Goal: Information Seeking & Learning: Learn about a topic

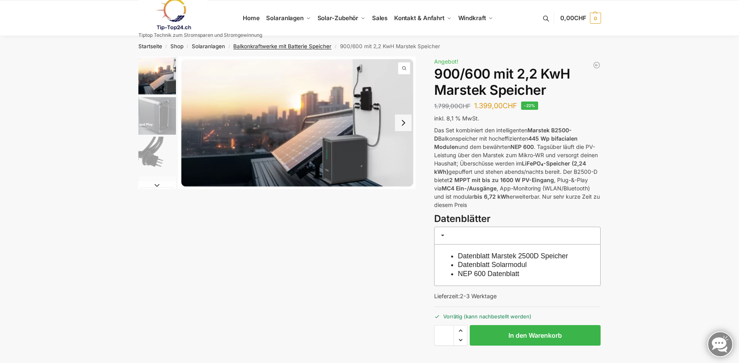
click at [263, 46] on link "Balkonkraftwerke mit Batterie Speicher" at bounding box center [282, 46] width 98 height 6
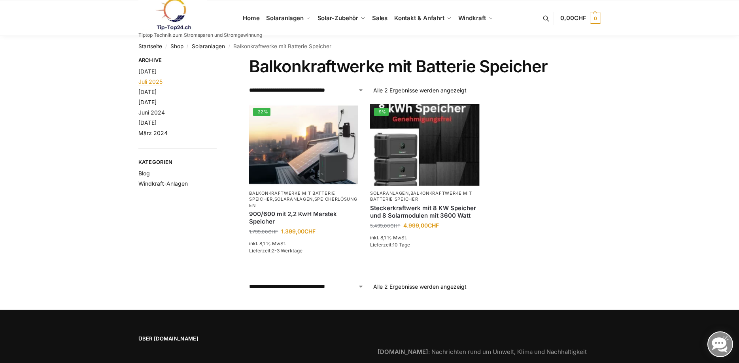
click at [157, 82] on link "Juli 2025" at bounding box center [150, 81] width 24 height 7
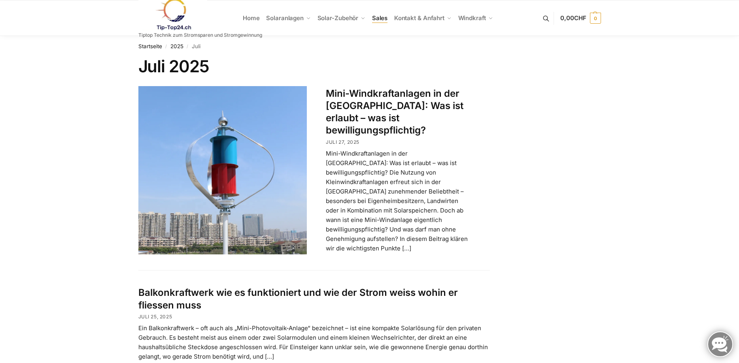
click at [385, 20] on span "Sales" at bounding box center [380, 18] width 16 height 8
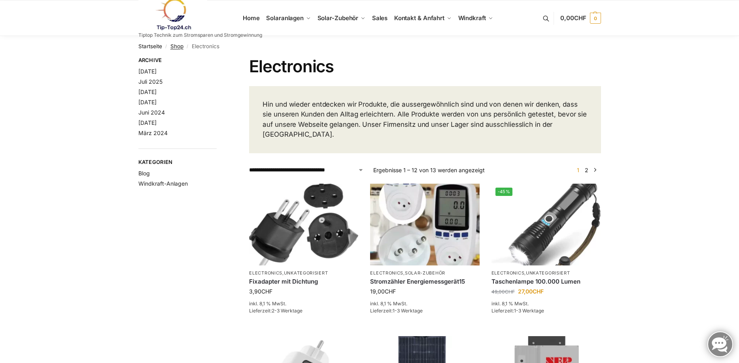
click at [182, 48] on link "Shop" at bounding box center [176, 46] width 13 height 6
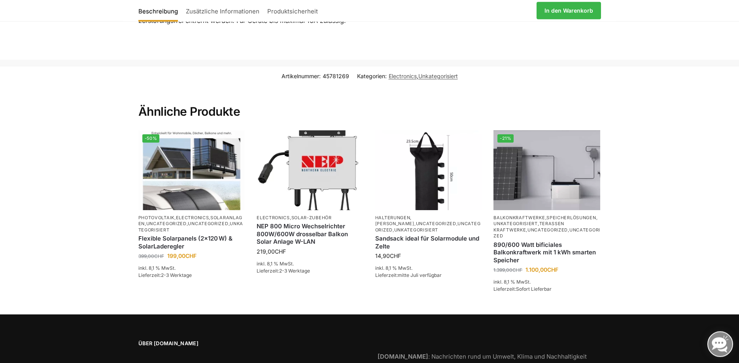
scroll to position [518, 0]
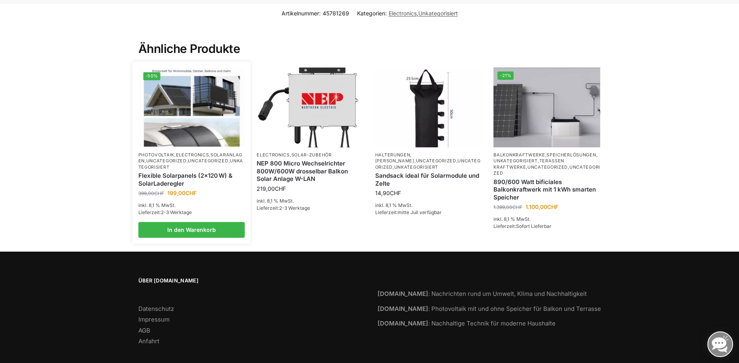
click at [201, 91] on img at bounding box center [191, 107] width 105 height 79
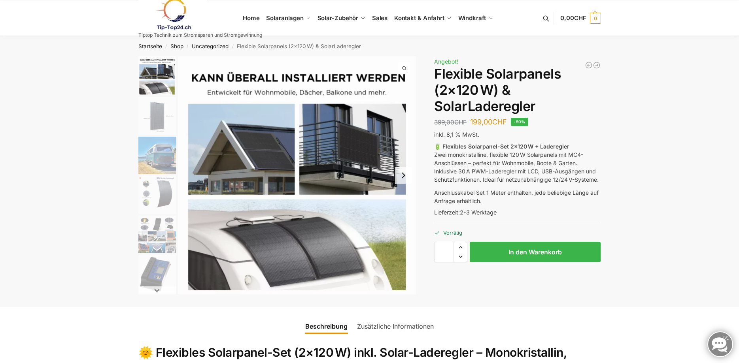
click at [171, 199] on img "4 / 9" at bounding box center [157, 195] width 38 height 38
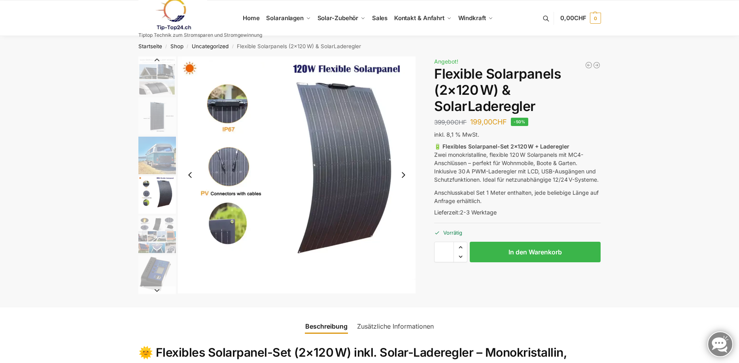
click at [165, 224] on img "5 / 9" at bounding box center [157, 235] width 38 height 38
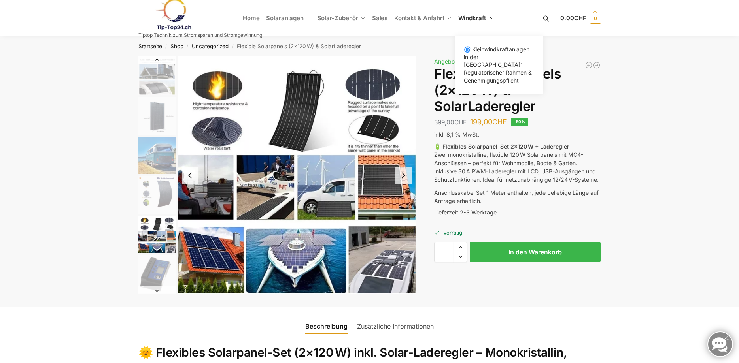
click at [471, 16] on span "Windkraft" at bounding box center [472, 18] width 28 height 8
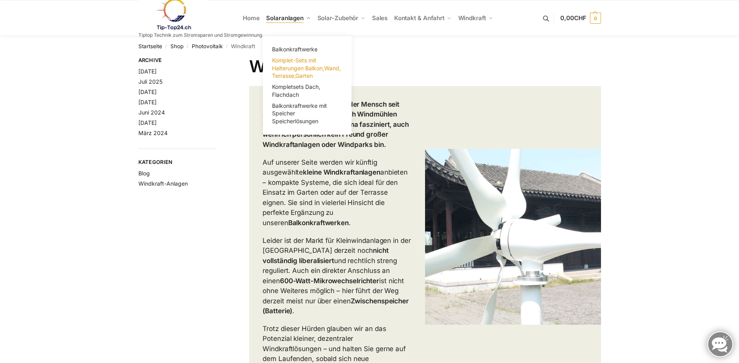
click at [291, 64] on link "Komplet-Sets mit Halterungen Balkon,Wand, Terrasse,Garten" at bounding box center [307, 68] width 79 height 26
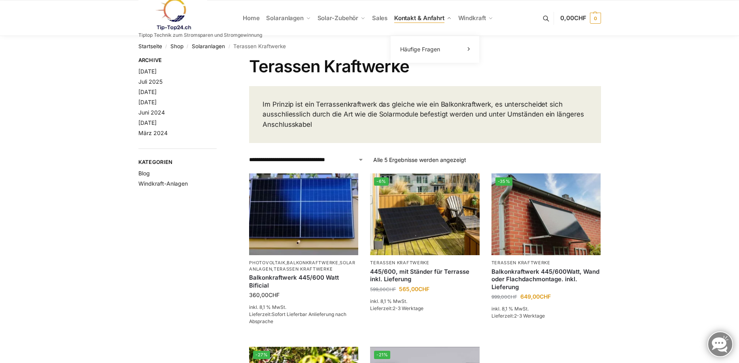
click at [410, 15] on span "Kontakt & Anfahrt" at bounding box center [419, 18] width 50 height 8
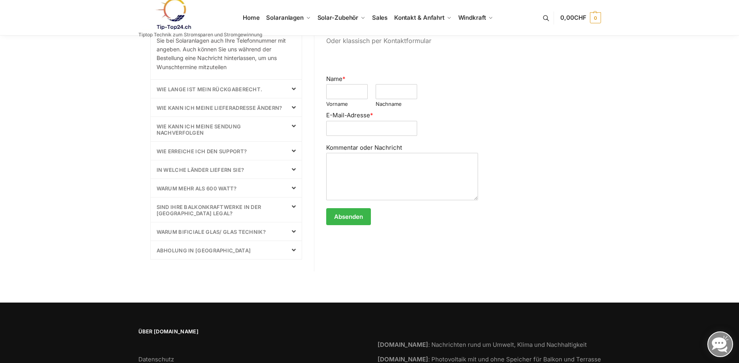
scroll to position [323, 0]
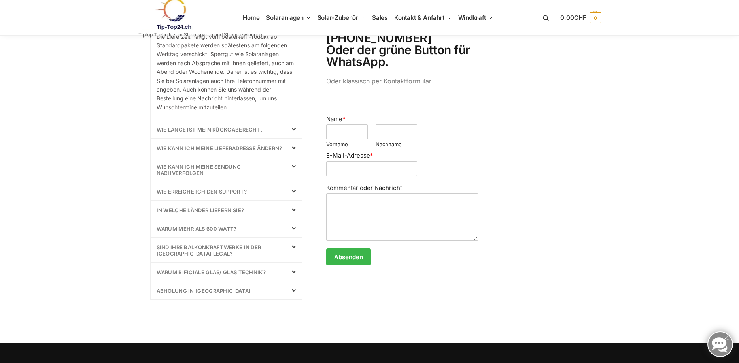
click at [288, 126] on div "Wie lange ist mein Rückgaberecht." at bounding box center [226, 129] width 151 height 18
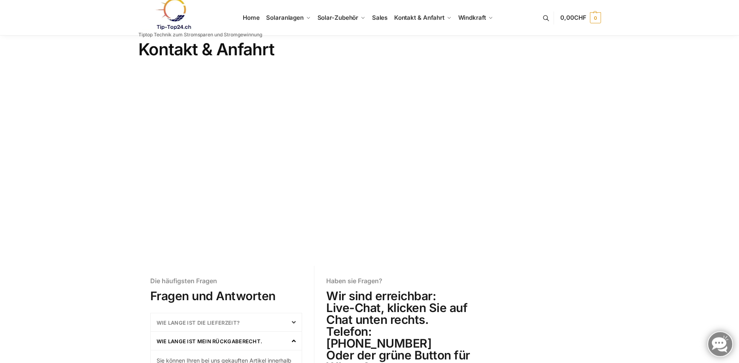
scroll to position [0, 0]
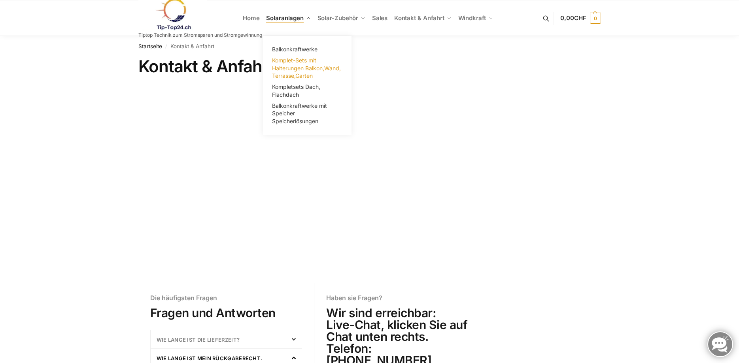
click at [297, 72] on link "Komplet-Sets mit Halterungen Balkon,Wand, Terrasse,Garten" at bounding box center [307, 68] width 79 height 26
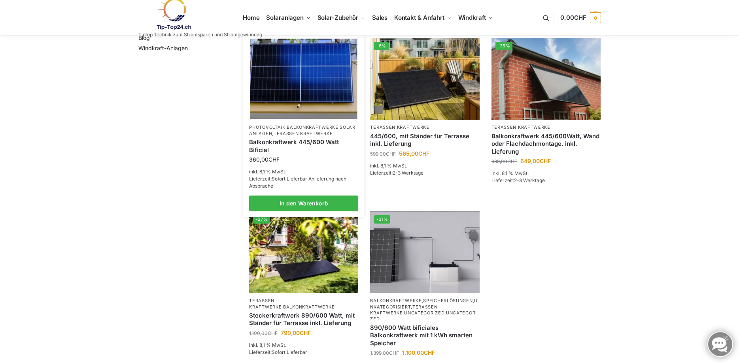
scroll to position [161, 0]
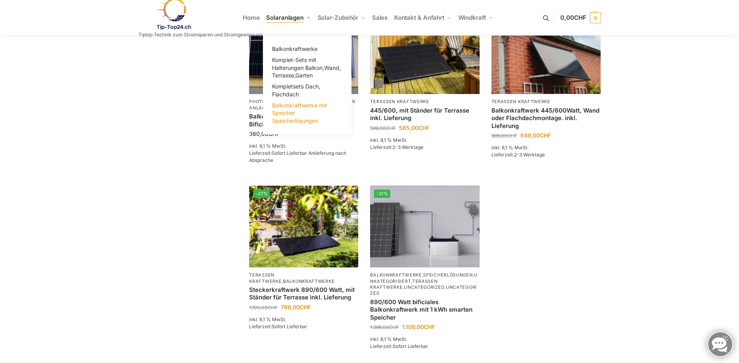
click at [300, 107] on span "Balkonkraftwerke mit Speicher Speicherlösungen" at bounding box center [299, 113] width 55 height 22
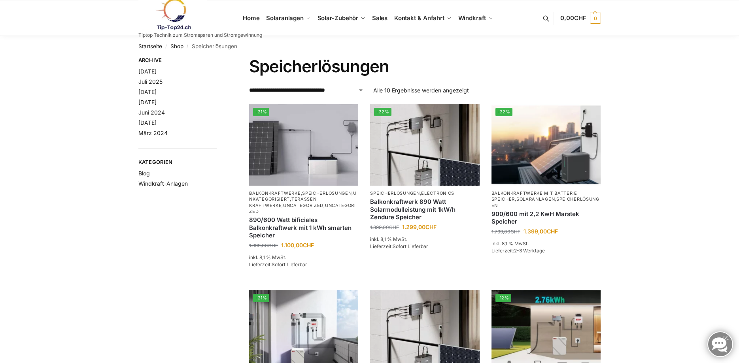
click at [179, 9] on img at bounding box center [172, 14] width 69 height 32
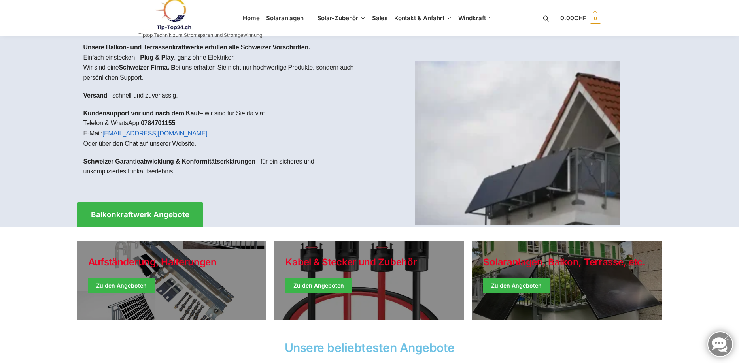
click at [331, 100] on p "Versand – schnell und zuverlässig." at bounding box center [223, 96] width 280 height 10
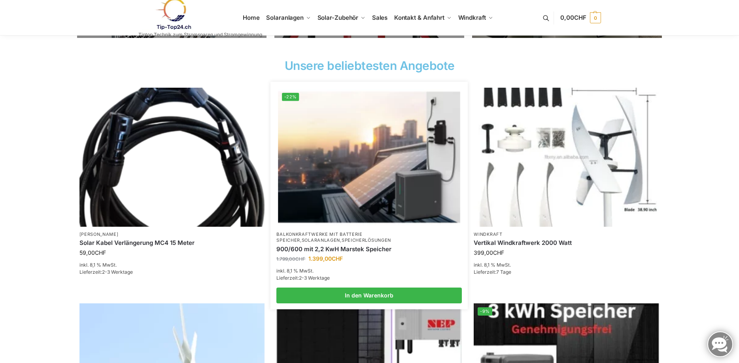
scroll to position [444, 0]
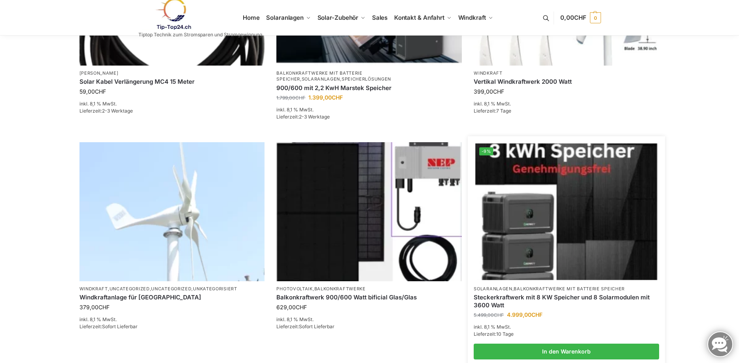
click at [511, 187] on img at bounding box center [567, 212] width 182 height 136
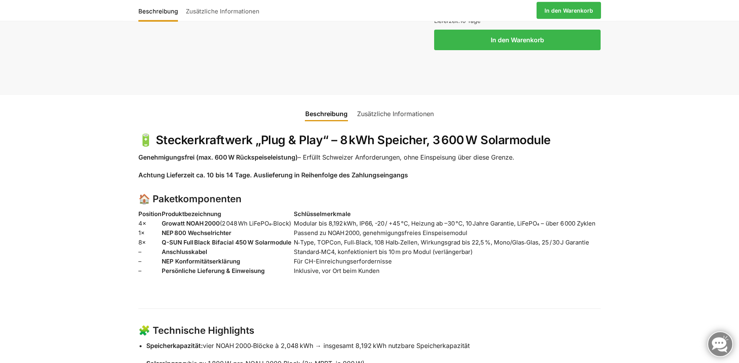
scroll to position [565, 0]
